Goal: Task Accomplishment & Management: Use online tool/utility

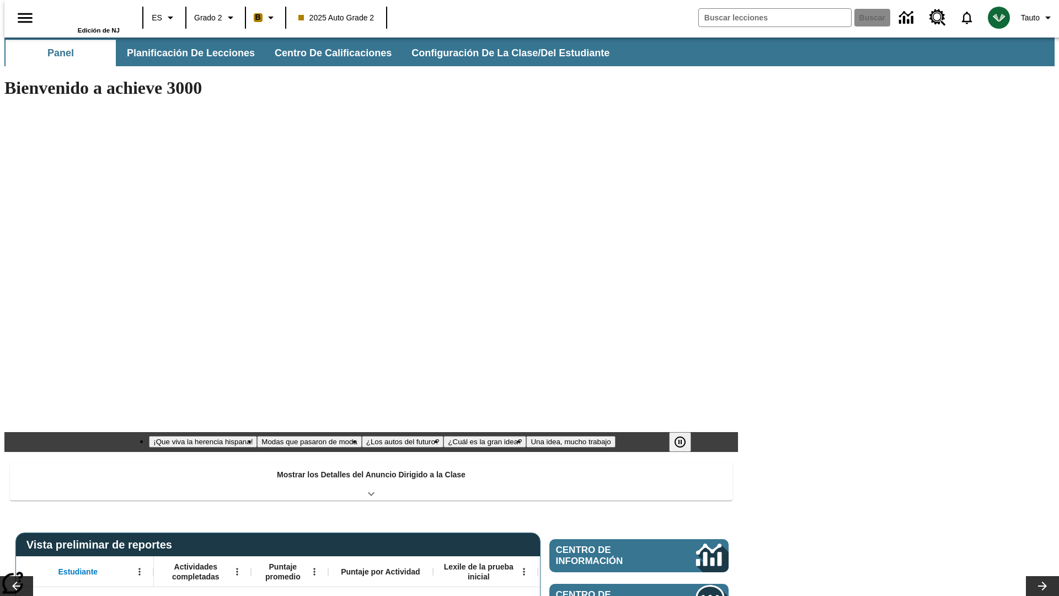
type input "-1"
click at [185, 53] on button "Planificación de lecciones" at bounding box center [191, 53] width 147 height 26
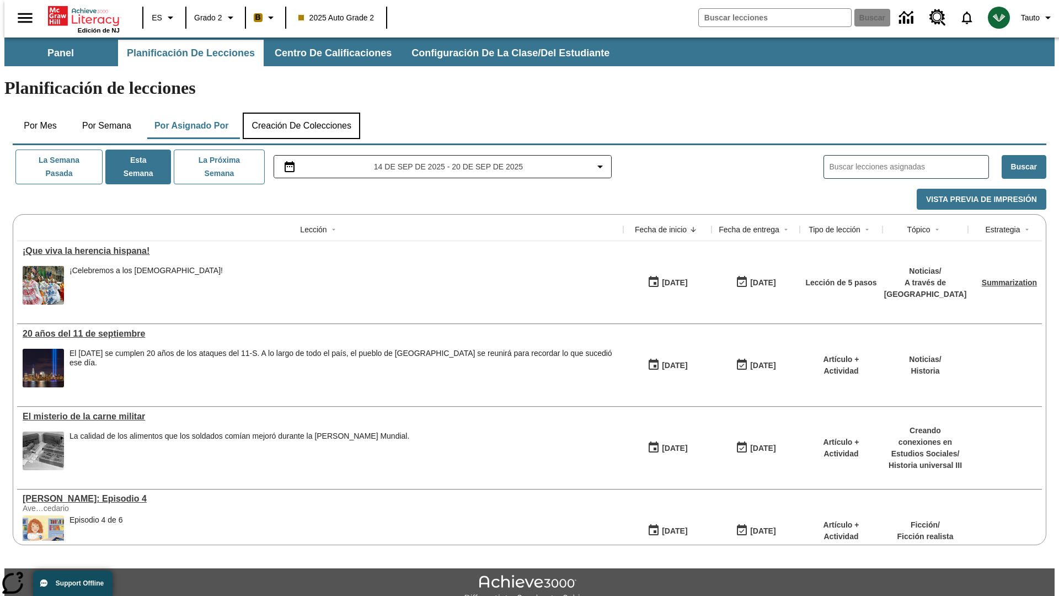
click at [301, 112] on button "Creación de colecciones" at bounding box center [301, 125] width 117 height 26
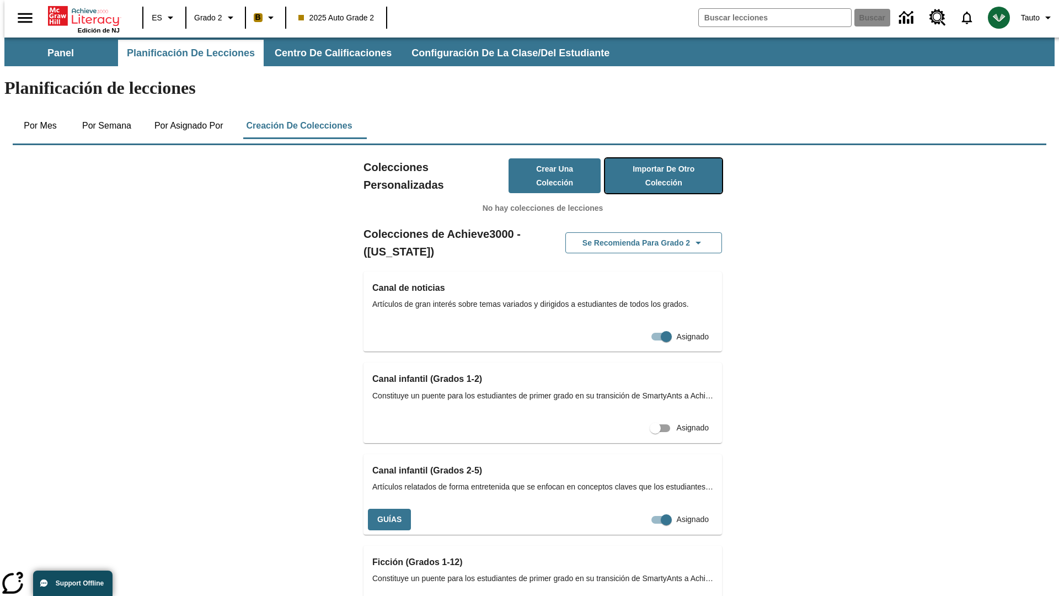
click at [647, 158] on button "Importar de otro Colección" at bounding box center [663, 175] width 117 height 35
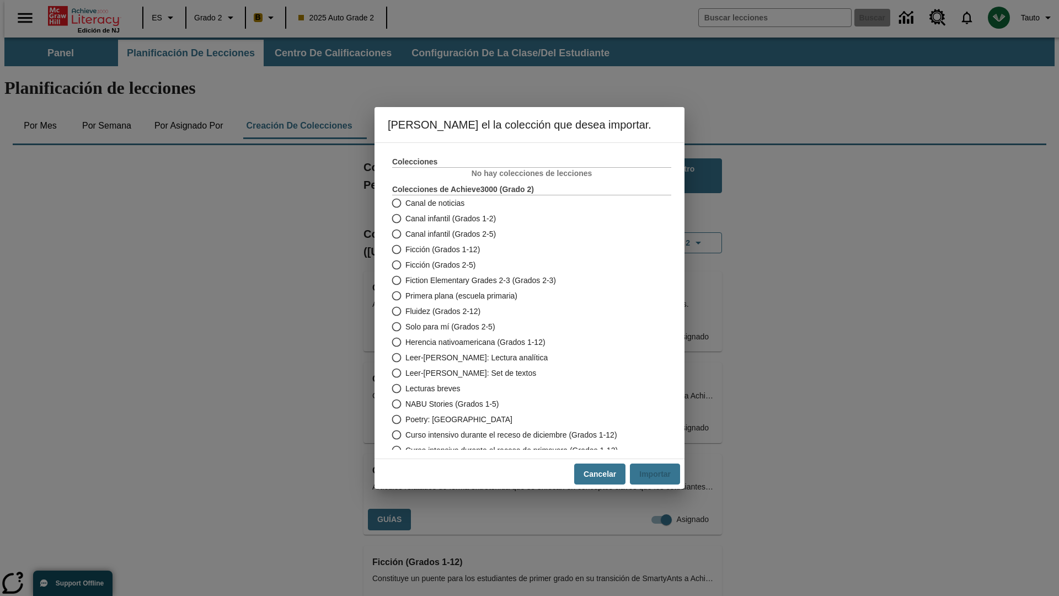
click at [524, 280] on span "Fiction Elementary Grades 2-3 (Grados 2-3)" at bounding box center [480, 281] width 151 height 12
click at [405, 280] on input "Fiction Elementary Grades 2-3 (Grados 2-3)" at bounding box center [395, 279] width 19 height 15
radio input "true"
click at [659, 474] on button "Importar" at bounding box center [655, 474] width 50 height 22
